Goal: Information Seeking & Learning: Learn about a topic

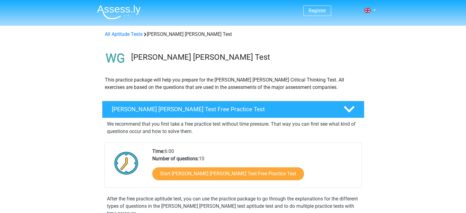
scroll to position [61, 0]
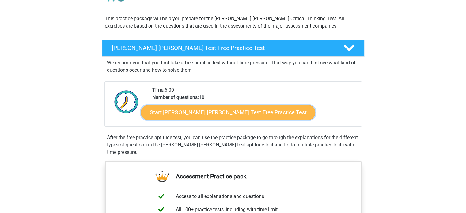
click at [217, 114] on link "Start [PERSON_NAME] [PERSON_NAME] Test Free Practice Test" at bounding box center [228, 112] width 174 height 15
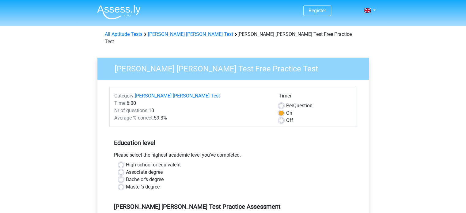
click at [126, 183] on label "Master's degree" at bounding box center [143, 186] width 34 height 7
click at [121, 183] on input "Master's degree" at bounding box center [121, 186] width 5 height 6
radio input "true"
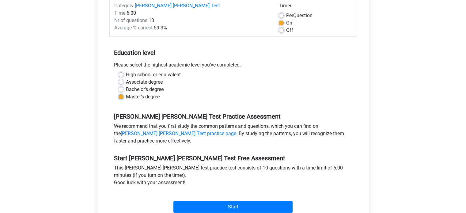
scroll to position [123, 0]
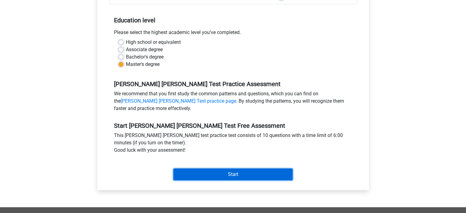
click at [248, 169] on input "Start" at bounding box center [232, 175] width 119 height 12
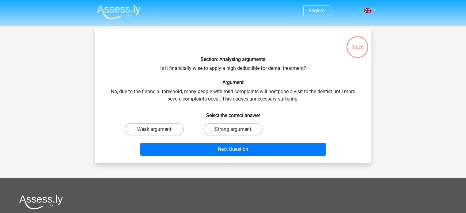
click at [233, 130] on input "Strong argument" at bounding box center [235, 131] width 4 height 4
radio input "true"
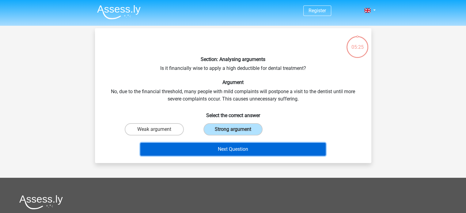
click at [235, 150] on button "Next Question" at bounding box center [232, 149] width 185 height 13
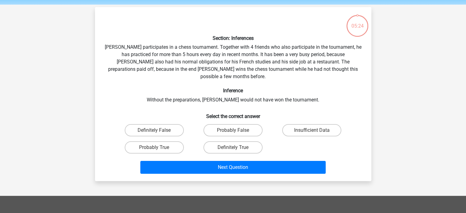
scroll to position [28, 0]
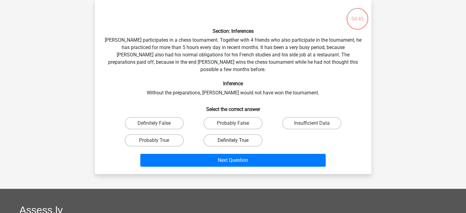
click at [227, 134] on label "Definitely True" at bounding box center [232, 140] width 59 height 12
click at [233, 140] on input "Definitely True" at bounding box center [235, 142] width 4 height 4
radio input "true"
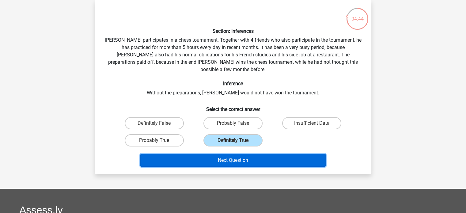
click at [232, 155] on button "Next Question" at bounding box center [232, 160] width 185 height 13
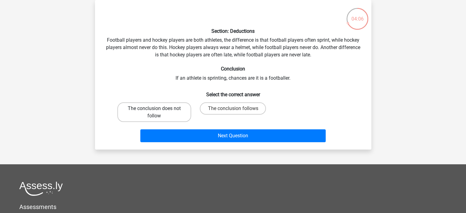
click at [175, 114] on label "The conclusion does not follow" at bounding box center [154, 112] width 74 height 20
click at [158, 112] on input "The conclusion does not follow" at bounding box center [156, 110] width 4 height 4
radio input "true"
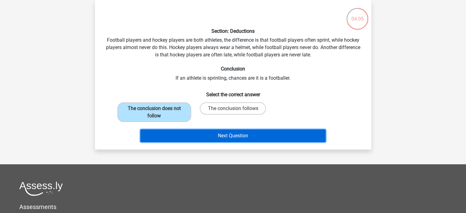
click at [215, 138] on button "Next Question" at bounding box center [232, 135] width 185 height 13
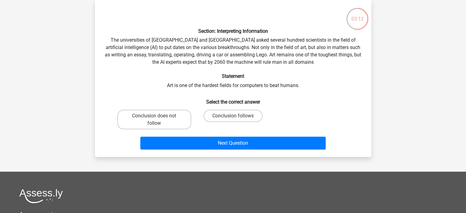
drag, startPoint x: 176, startPoint y: 124, endPoint x: 191, endPoint y: 129, distance: 15.7
click at [176, 124] on label "Conclusion does not follow" at bounding box center [154, 120] width 74 height 20
click at [158, 120] on input "Conclusion does not follow" at bounding box center [156, 118] width 4 height 4
radio input "true"
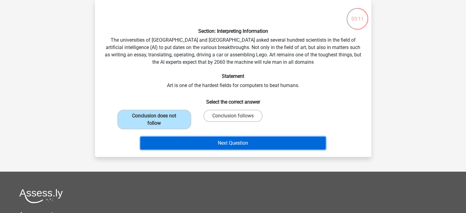
click at [215, 144] on button "Next Question" at bounding box center [232, 143] width 185 height 13
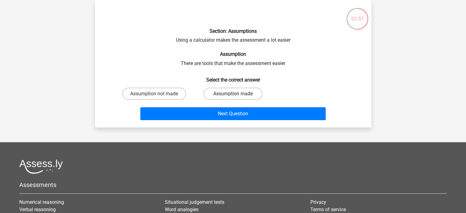
click at [223, 94] on label "Assumption made" at bounding box center [232, 94] width 59 height 12
click at [233, 94] on input "Assumption made" at bounding box center [235, 96] width 4 height 4
radio input "true"
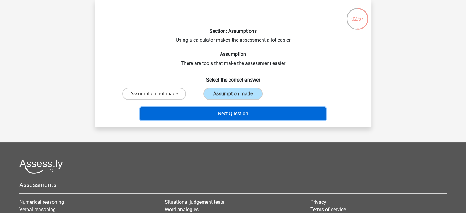
click at [225, 116] on button "Next Question" at bounding box center [232, 113] width 185 height 13
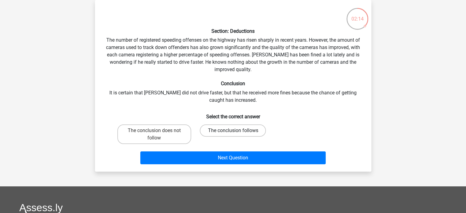
click at [228, 131] on label "The conclusion follows" at bounding box center [233, 130] width 66 height 12
click at [233, 131] on input "The conclusion follows" at bounding box center [235, 133] width 4 height 4
radio input "true"
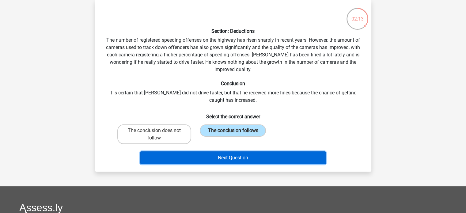
click at [233, 156] on button "Next Question" at bounding box center [232, 157] width 185 height 13
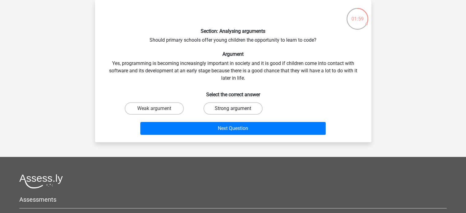
click at [224, 109] on label "Strong argument" at bounding box center [232, 108] width 59 height 12
click at [233, 109] on input "Strong argument" at bounding box center [235, 110] width 4 height 4
radio input "true"
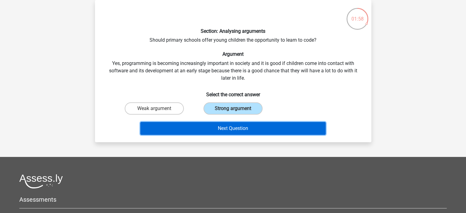
click at [224, 127] on button "Next Question" at bounding box center [232, 128] width 185 height 13
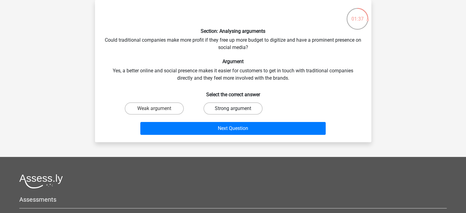
click at [231, 109] on label "Strong argument" at bounding box center [232, 108] width 59 height 12
click at [233, 109] on input "Strong argument" at bounding box center [235, 110] width 4 height 4
radio input "true"
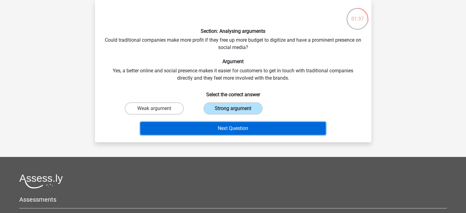
click at [238, 127] on button "Next Question" at bounding box center [232, 128] width 185 height 13
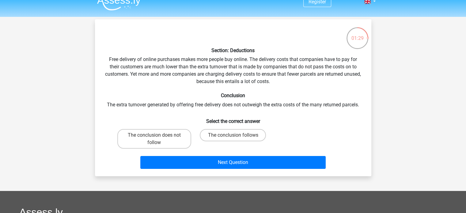
scroll to position [0, 0]
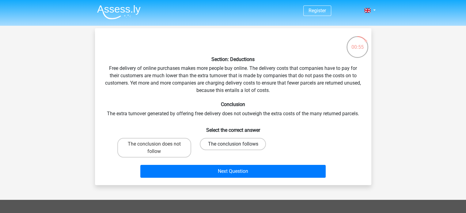
click at [232, 147] on label "The conclusion follows" at bounding box center [233, 144] width 66 height 12
click at [233, 147] on input "The conclusion follows" at bounding box center [235, 146] width 4 height 4
radio input "true"
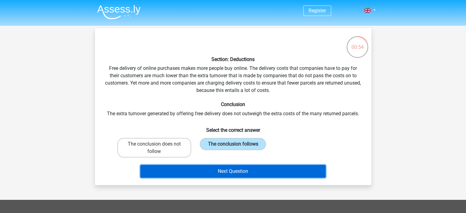
click at [228, 169] on button "Next Question" at bounding box center [232, 171] width 185 height 13
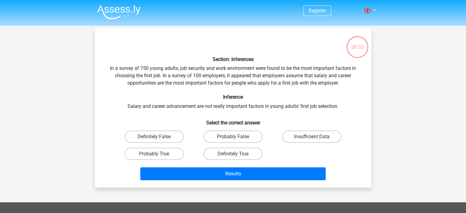
scroll to position [28, 0]
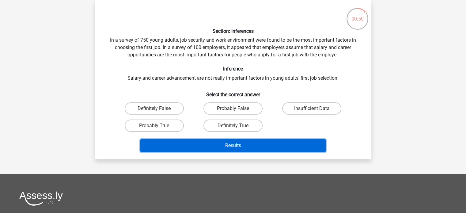
click at [240, 146] on button "Results" at bounding box center [232, 145] width 185 height 13
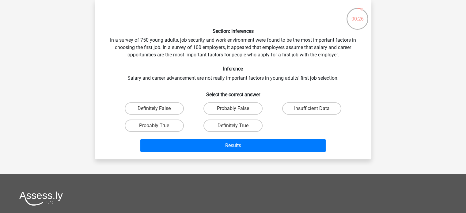
click at [172, 83] on div "Section: Inferences In a survey of 750 young adults, job security and work envi…" at bounding box center [232, 80] width 271 height 150
click at [165, 89] on h6 "Select the correct answer" at bounding box center [233, 92] width 257 height 11
click at [163, 110] on label "Definitely False" at bounding box center [154, 108] width 59 height 12
click at [158, 110] on input "Definitely False" at bounding box center [156, 110] width 4 height 4
radio input "true"
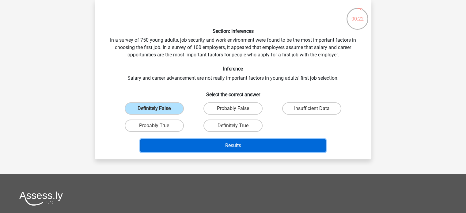
click at [217, 146] on button "Results" at bounding box center [232, 145] width 185 height 13
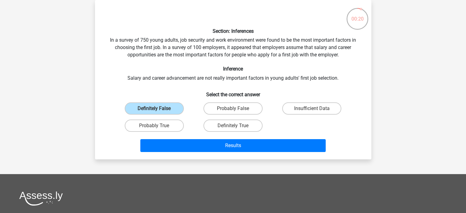
click at [165, 90] on h6 "Select the correct answer" at bounding box center [233, 92] width 257 height 11
click at [234, 111] on input "Probably False" at bounding box center [235, 110] width 4 height 4
radio input "true"
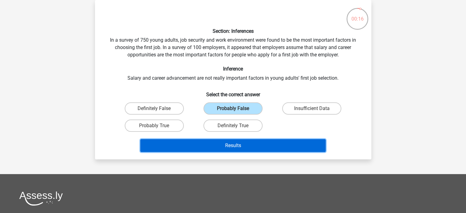
click at [235, 149] on button "Results" at bounding box center [232, 145] width 185 height 13
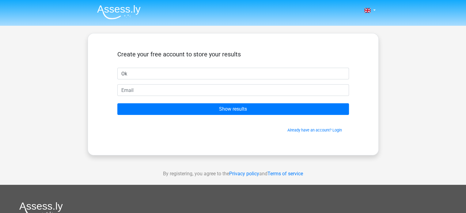
type input "Oksana"
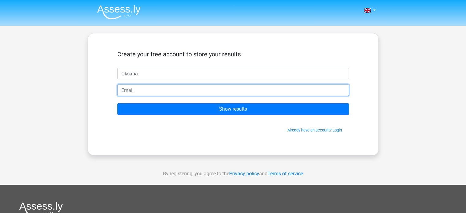
click at [155, 87] on input "email" at bounding box center [233, 90] width 232 height 12
type input "[EMAIL_ADDRESS][PERSON_NAME][DOMAIN_NAME]"
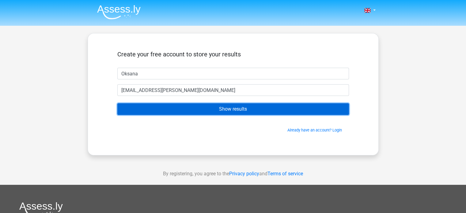
click at [197, 107] on input "Show results" at bounding box center [233, 109] width 232 height 12
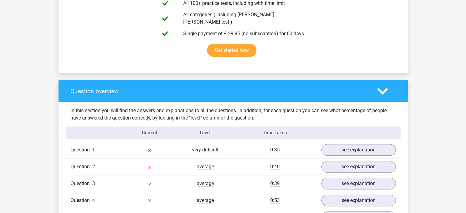
scroll to position [429, 0]
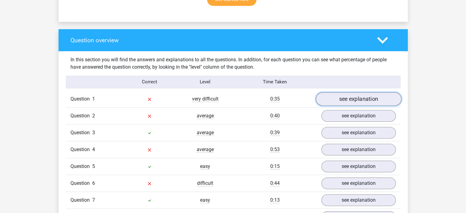
click at [347, 99] on link "see explanation" at bounding box center [358, 98] width 85 height 13
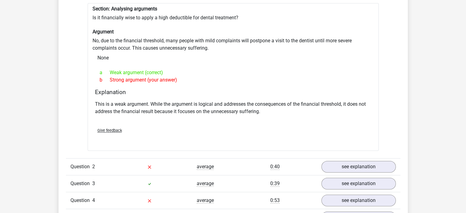
scroll to position [551, 0]
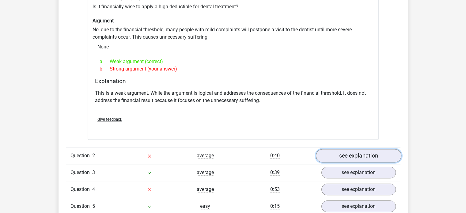
click at [351, 150] on link "see explanation" at bounding box center [358, 155] width 85 height 13
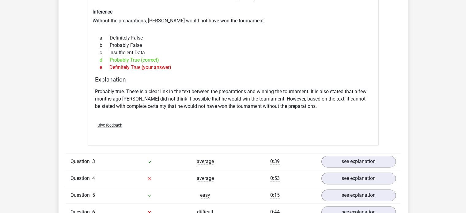
scroll to position [766, 0]
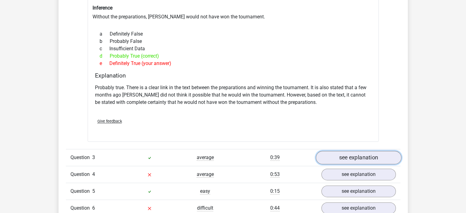
click at [353, 151] on link "see explanation" at bounding box center [358, 157] width 85 height 13
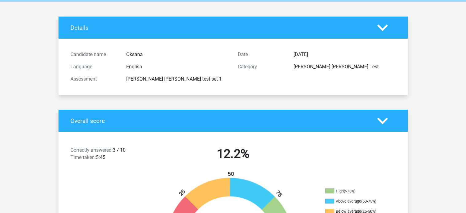
scroll to position [0, 0]
